Goal: Navigation & Orientation: Find specific page/section

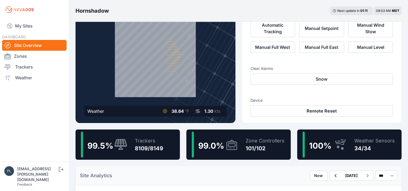
scroll to position [81, 0]
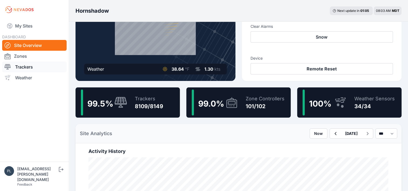
click at [26, 68] on link "Trackers" at bounding box center [34, 66] width 64 height 11
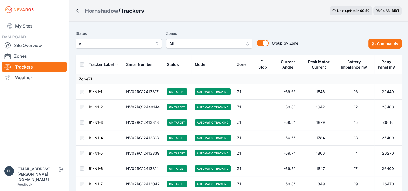
click at [133, 44] on span "All" at bounding box center [115, 43] width 72 height 6
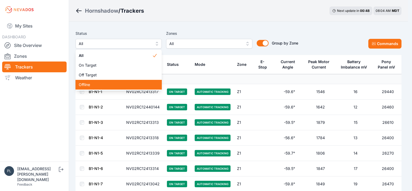
click at [119, 85] on span "Offline" at bounding box center [115, 84] width 73 height 5
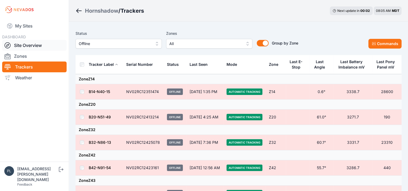
click at [37, 46] on link "Site Overview" at bounding box center [34, 45] width 64 height 11
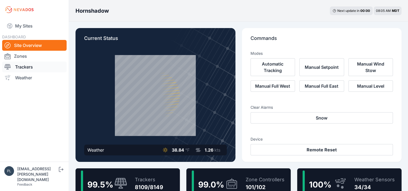
click at [36, 67] on link "Trackers" at bounding box center [34, 66] width 64 height 11
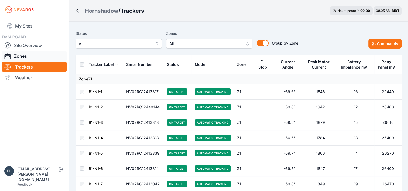
click at [35, 52] on link "Zones" at bounding box center [34, 56] width 64 height 11
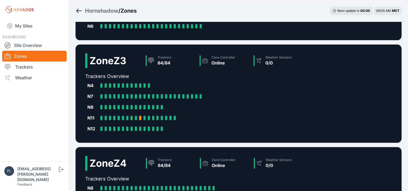
scroll to position [260, 0]
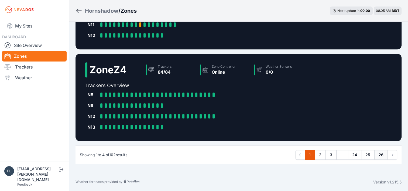
click at [381, 153] on link "26" at bounding box center [380, 155] width 13 height 10
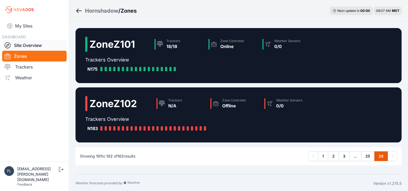
click at [27, 43] on link "Site Overview" at bounding box center [34, 45] width 64 height 11
